Goal: Task Accomplishment & Management: Use online tool/utility

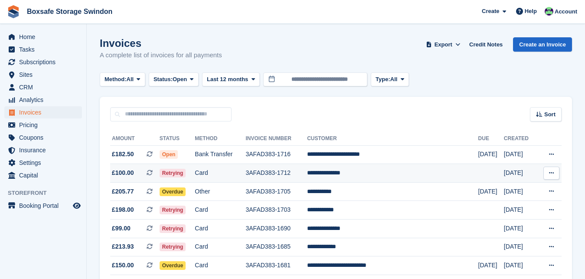
click at [364, 173] on td "**********" at bounding box center [392, 173] width 171 height 19
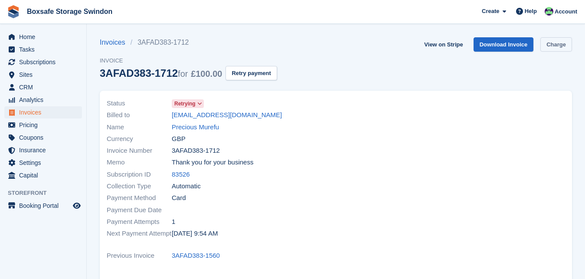
click at [558, 42] on link "Charge" at bounding box center [556, 44] width 32 height 14
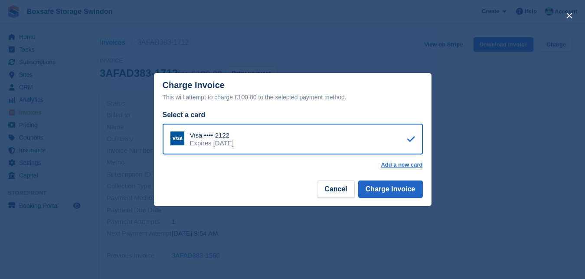
click at [401, 179] on div "Select a card Visa •••• 2122 Expires December 2029 Add a new card" at bounding box center [292, 144] width 277 height 69
click at [401, 186] on button "Charge Invoice" at bounding box center [390, 188] width 65 height 17
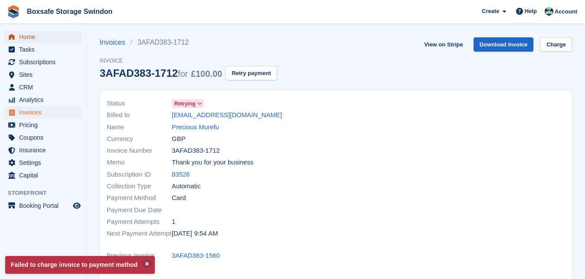
click at [33, 34] on span "Home" at bounding box center [45, 37] width 52 height 12
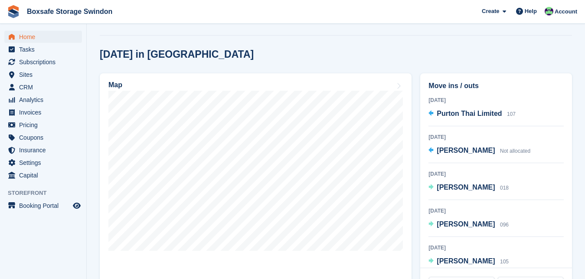
scroll to position [229, 0]
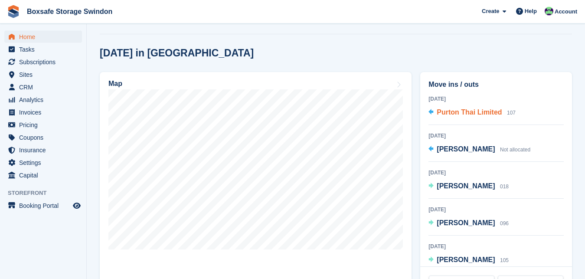
click at [465, 116] on span "Purton Thai Limited" at bounding box center [468, 111] width 65 height 7
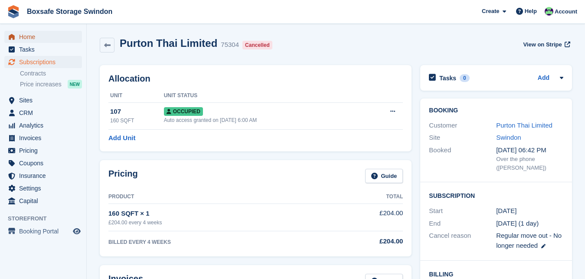
click at [26, 39] on span "Home" at bounding box center [45, 37] width 52 height 12
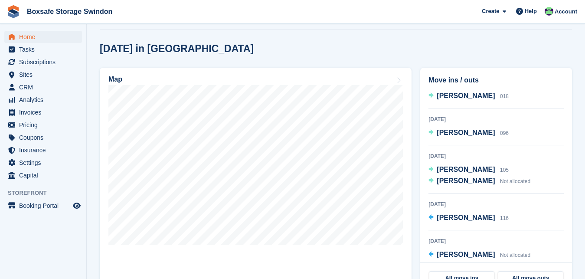
scroll to position [91, 0]
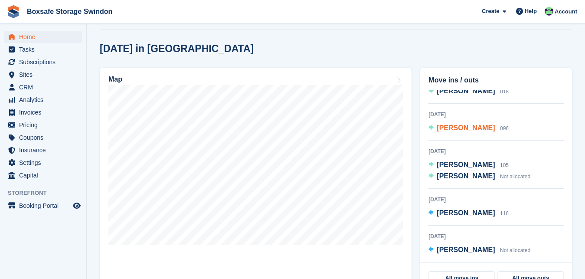
click at [465, 128] on span "[PERSON_NAME]" at bounding box center [465, 127] width 58 height 7
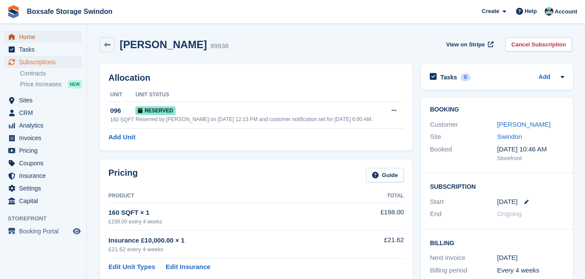
click at [58, 39] on span "Home" at bounding box center [45, 37] width 52 height 12
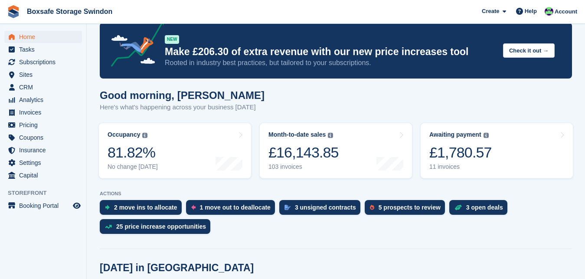
scroll to position [260, 0]
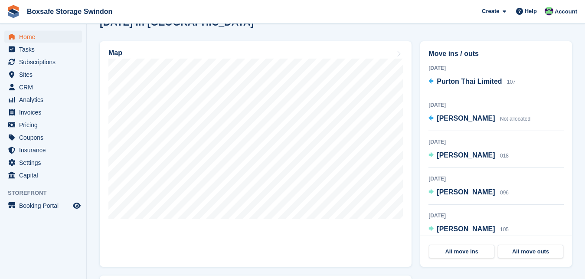
drag, startPoint x: 564, startPoint y: 89, endPoint x: 563, endPoint y: 107, distance: 18.2
click at [563, 109] on div "Move ins / outs 20 Aug 2025 Purton Thai Limited 107 21 Aug 2025 Robert Beavan N…" at bounding box center [496, 138] width 152 height 194
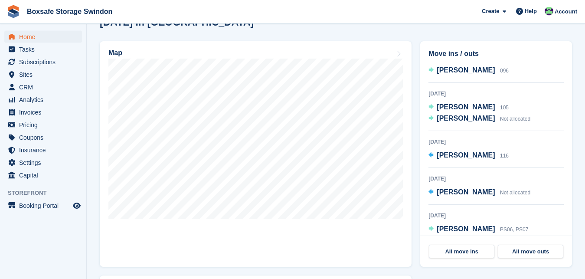
scroll to position [124, 0]
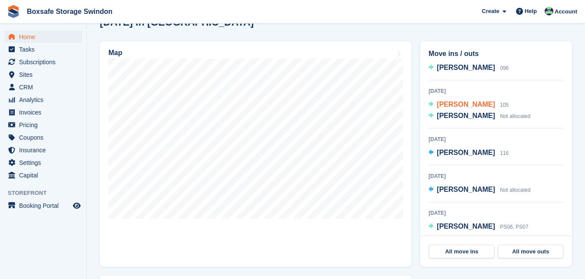
click at [457, 105] on span "Grace Tolhurst" at bounding box center [465, 104] width 58 height 7
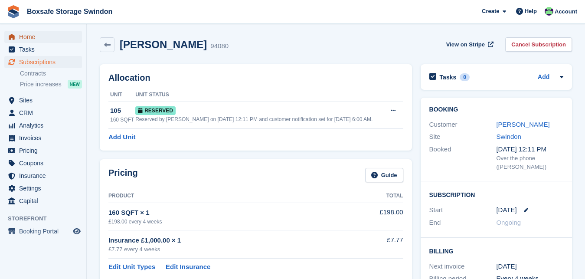
click at [42, 35] on span "Home" at bounding box center [45, 37] width 52 height 12
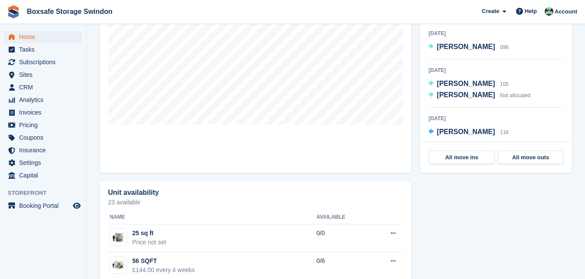
scroll to position [55, 0]
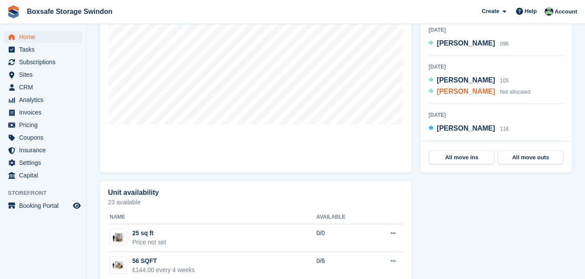
click at [453, 89] on span "Marcin Molenda" at bounding box center [465, 91] width 58 height 7
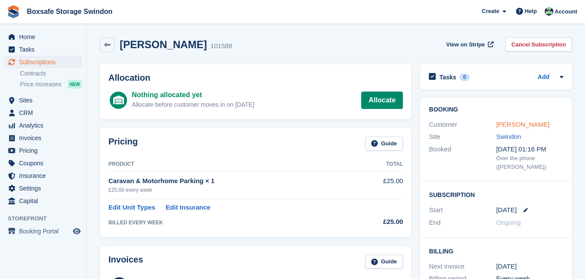
click at [520, 124] on link "[PERSON_NAME]" at bounding box center [522, 123] width 53 height 7
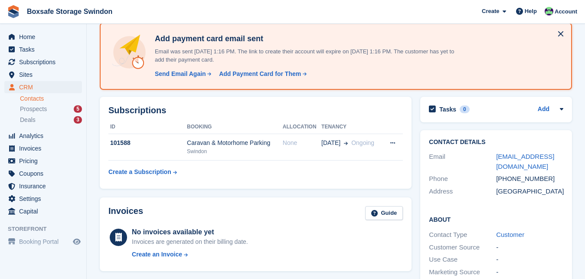
scroll to position [3, 0]
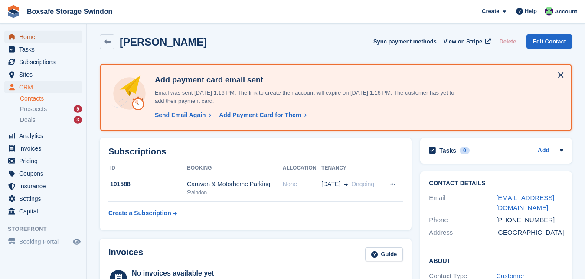
click at [19, 36] on span "Home" at bounding box center [45, 37] width 52 height 12
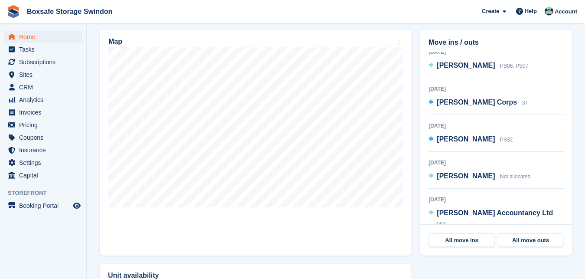
scroll to position [275, 0]
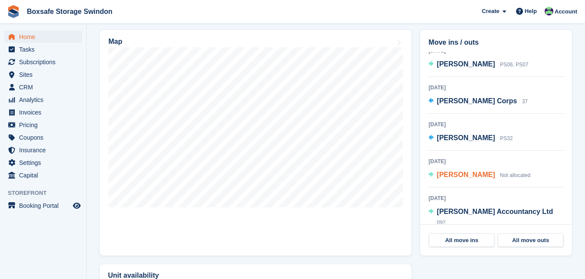
click at [463, 175] on span "[PERSON_NAME]" at bounding box center [465, 174] width 58 height 7
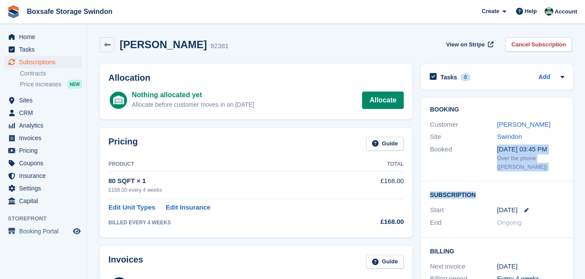
drag, startPoint x: 0, startPoint y: 0, endPoint x: 579, endPoint y: 189, distance: 609.4
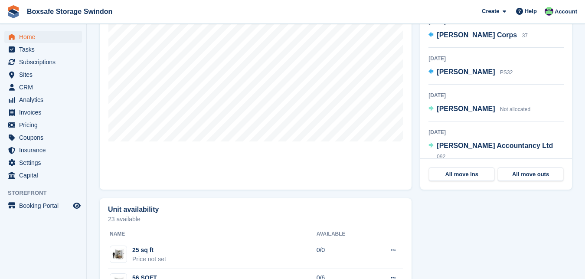
scroll to position [322, 0]
